Goal: Transaction & Acquisition: Purchase product/service

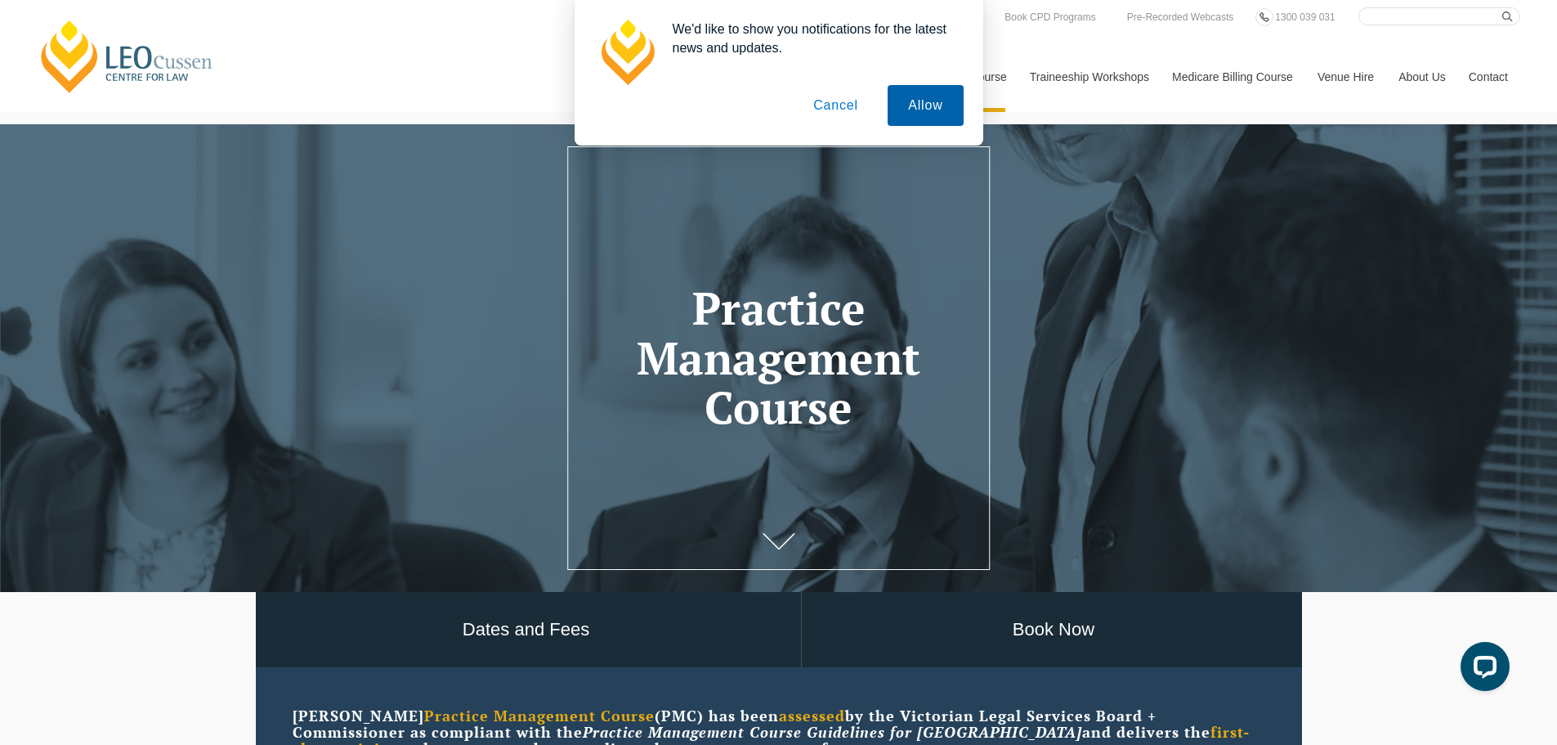
click at [929, 102] on button "Allow" at bounding box center [925, 105] width 75 height 41
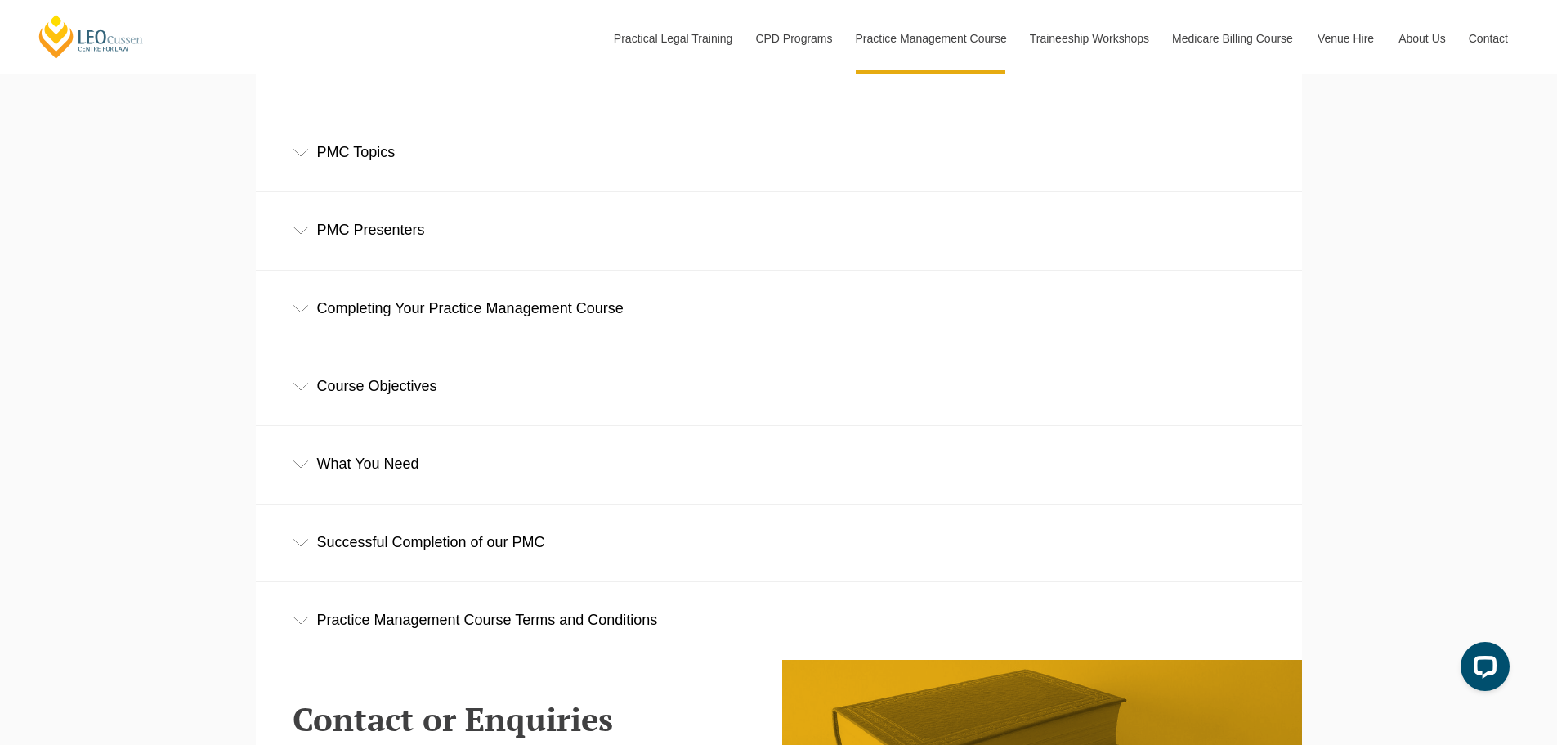
scroll to position [2371, 0]
click at [438, 481] on div "What You Need" at bounding box center [779, 463] width 1046 height 76
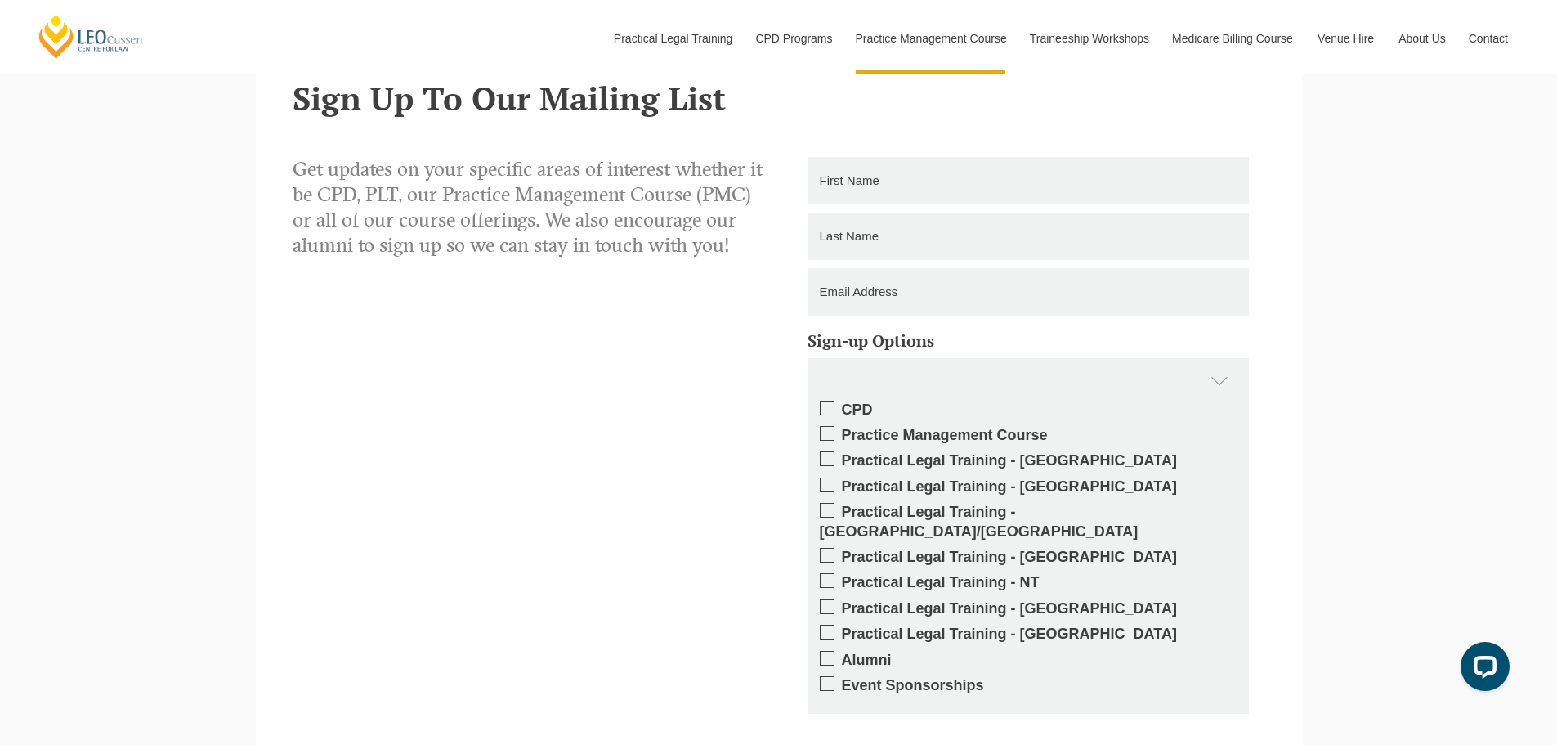
scroll to position [3760, 0]
click at [830, 438] on span at bounding box center [827, 432] width 15 height 15
click at [842, 428] on input "Practice Management Course" at bounding box center [842, 428] width 0 height 0
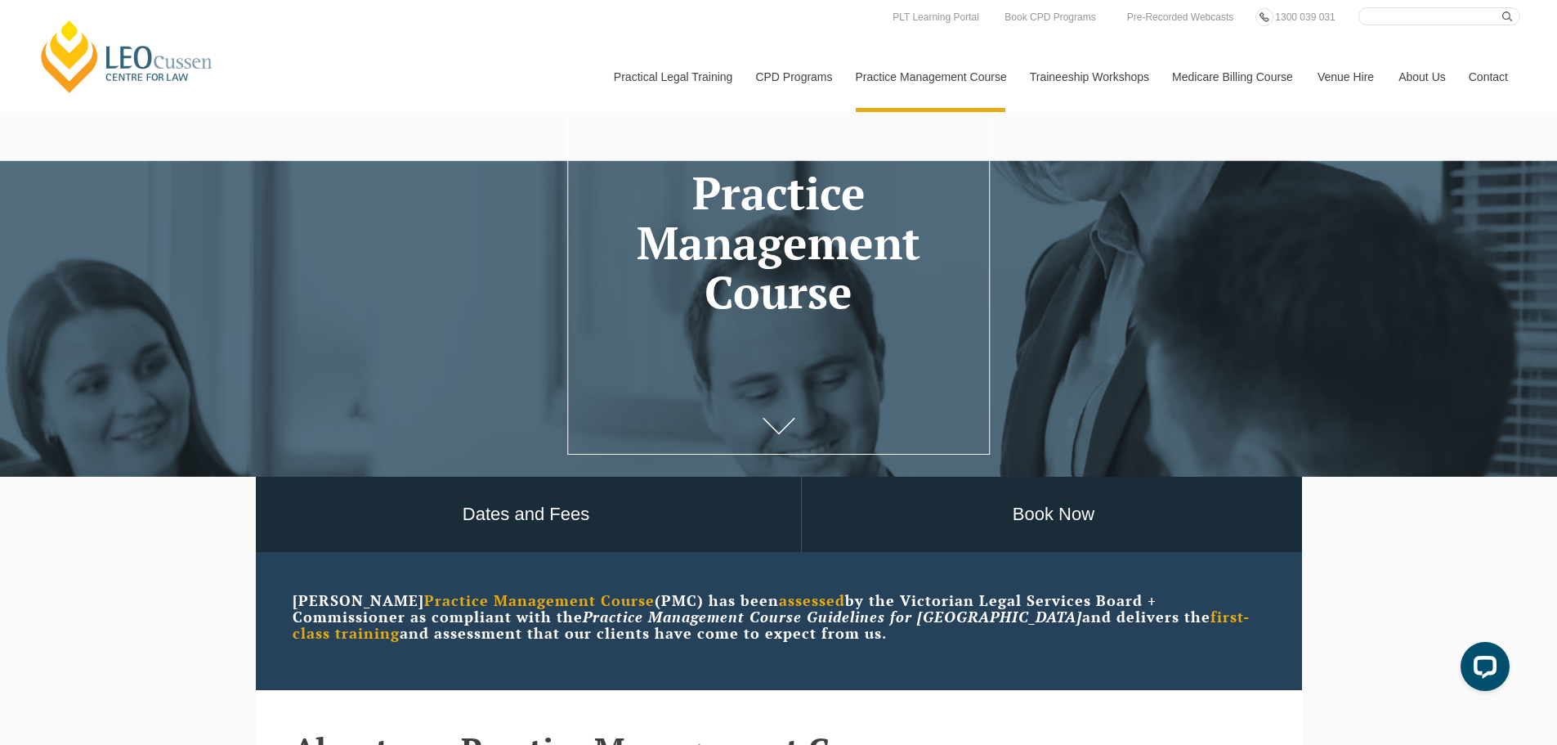
scroll to position [109, 0]
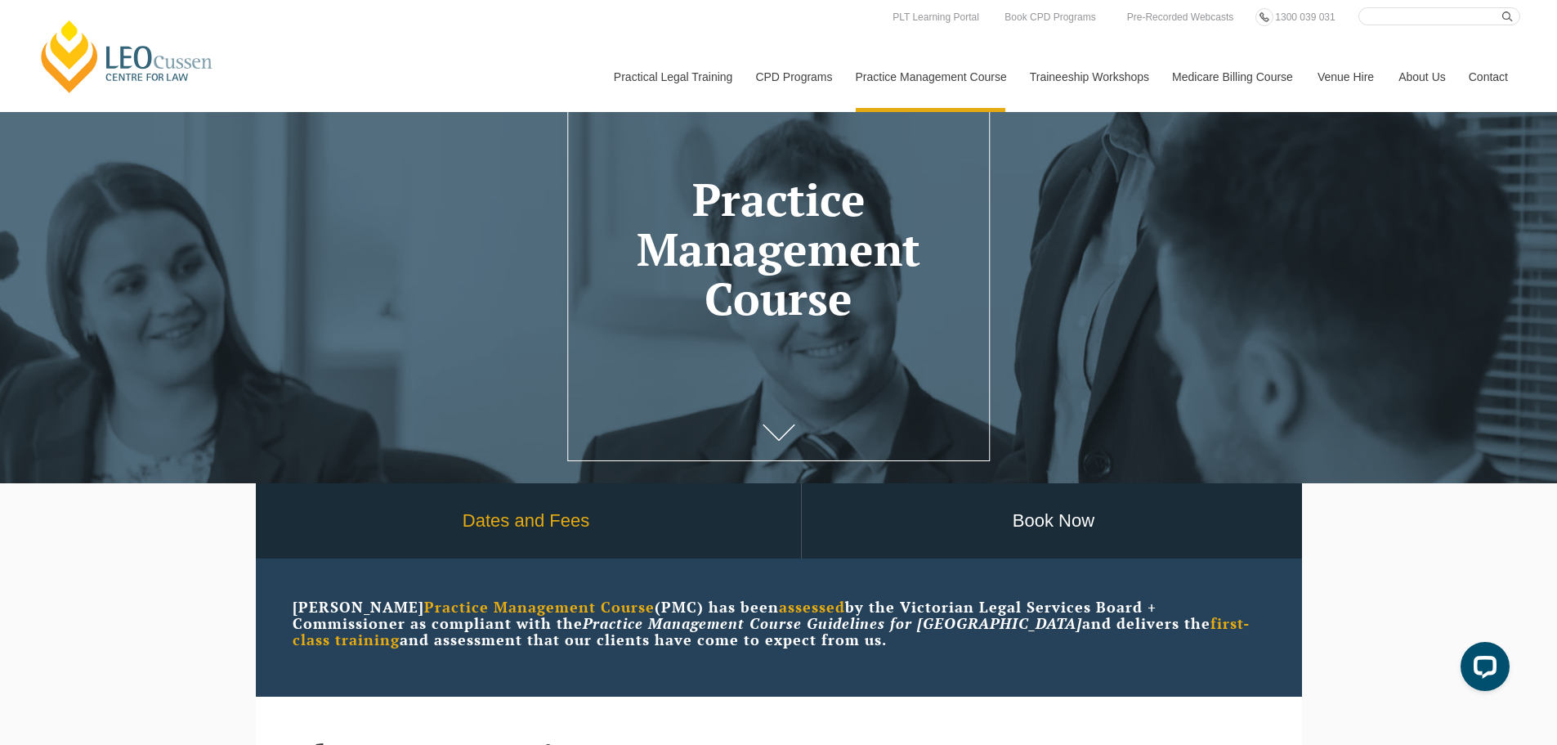
click at [562, 509] on link "Dates and Fees" at bounding box center [526, 521] width 549 height 76
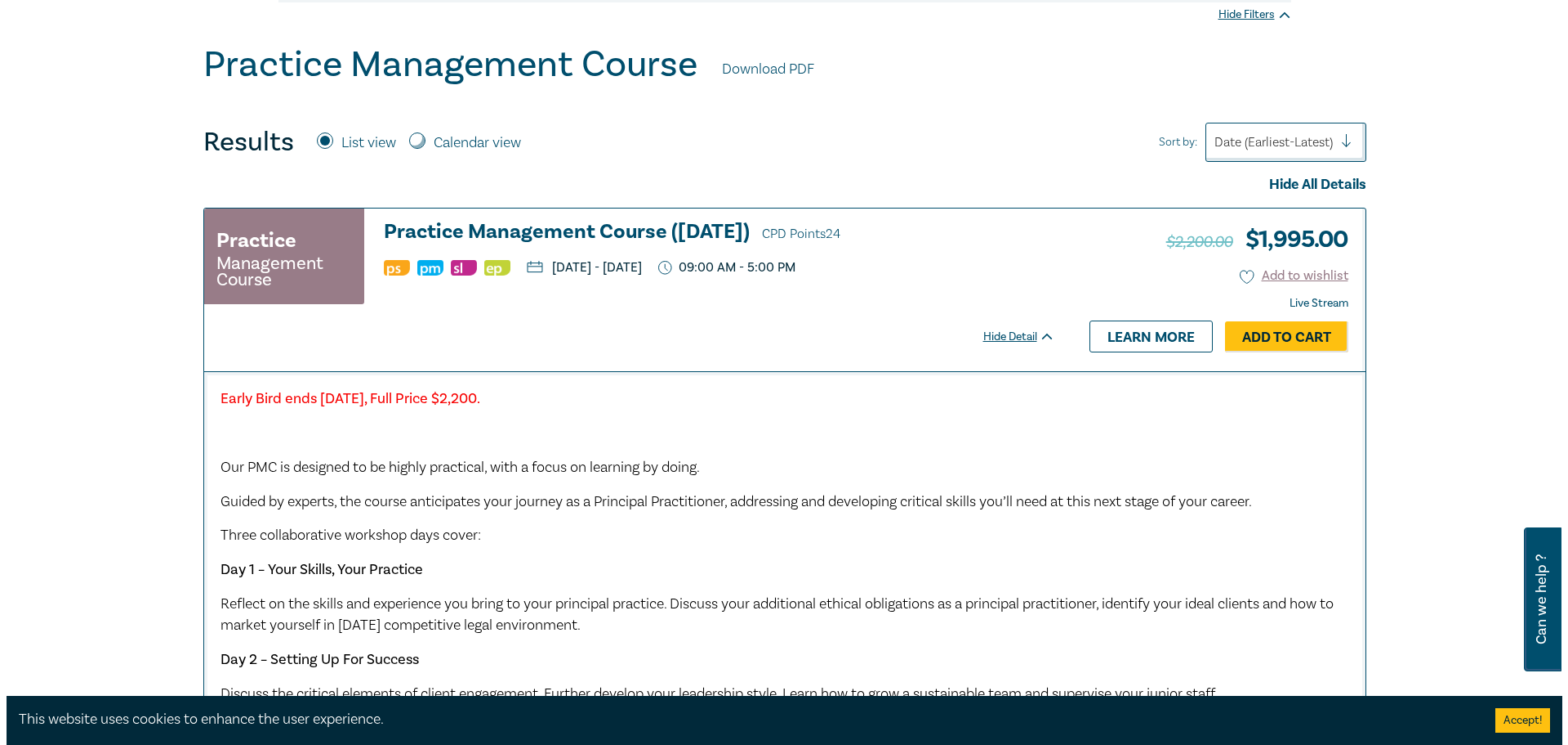
scroll to position [409, 0]
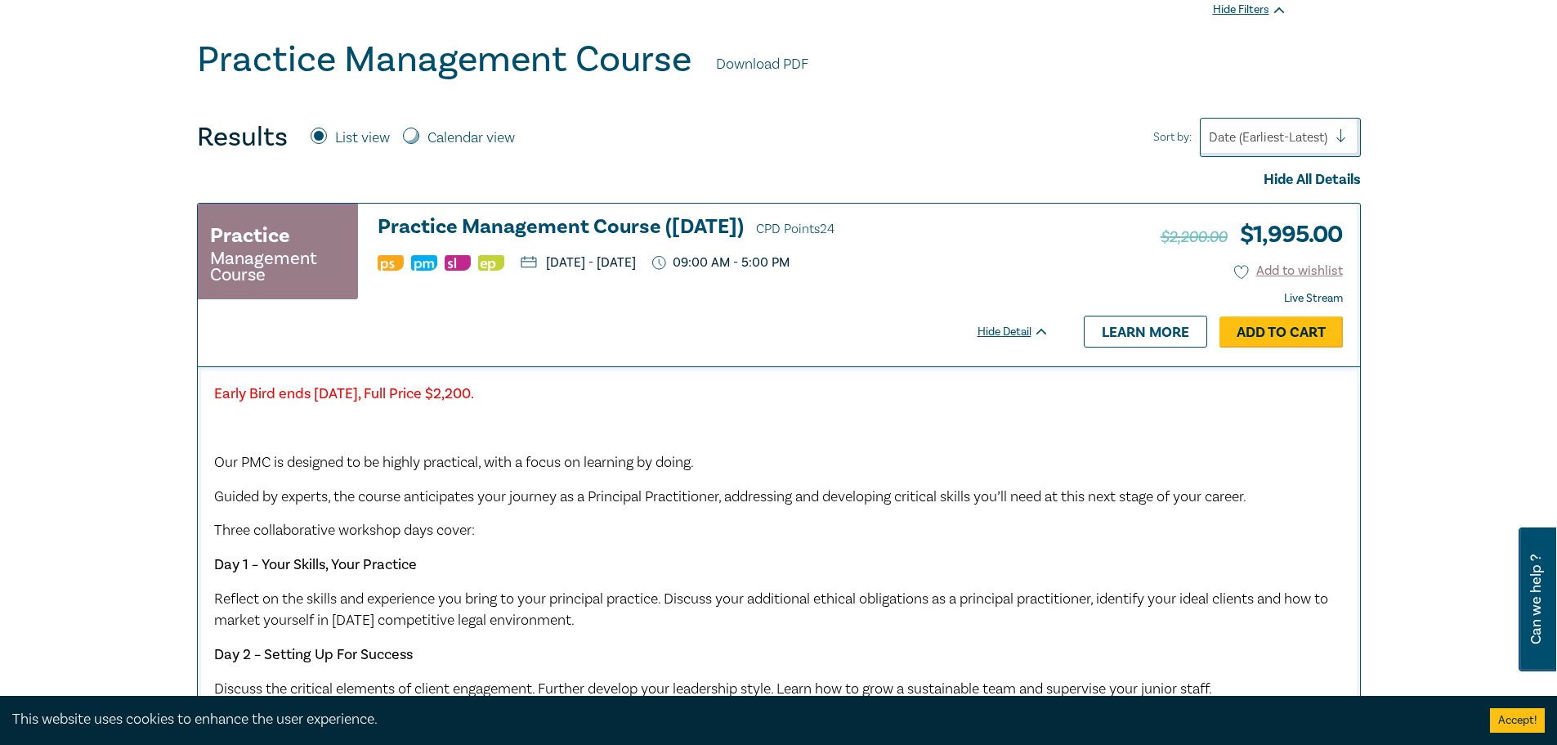
click at [1258, 337] on link "Add to Cart" at bounding box center [1281, 331] width 123 height 31
